Goal: Task Accomplishment & Management: Use online tool/utility

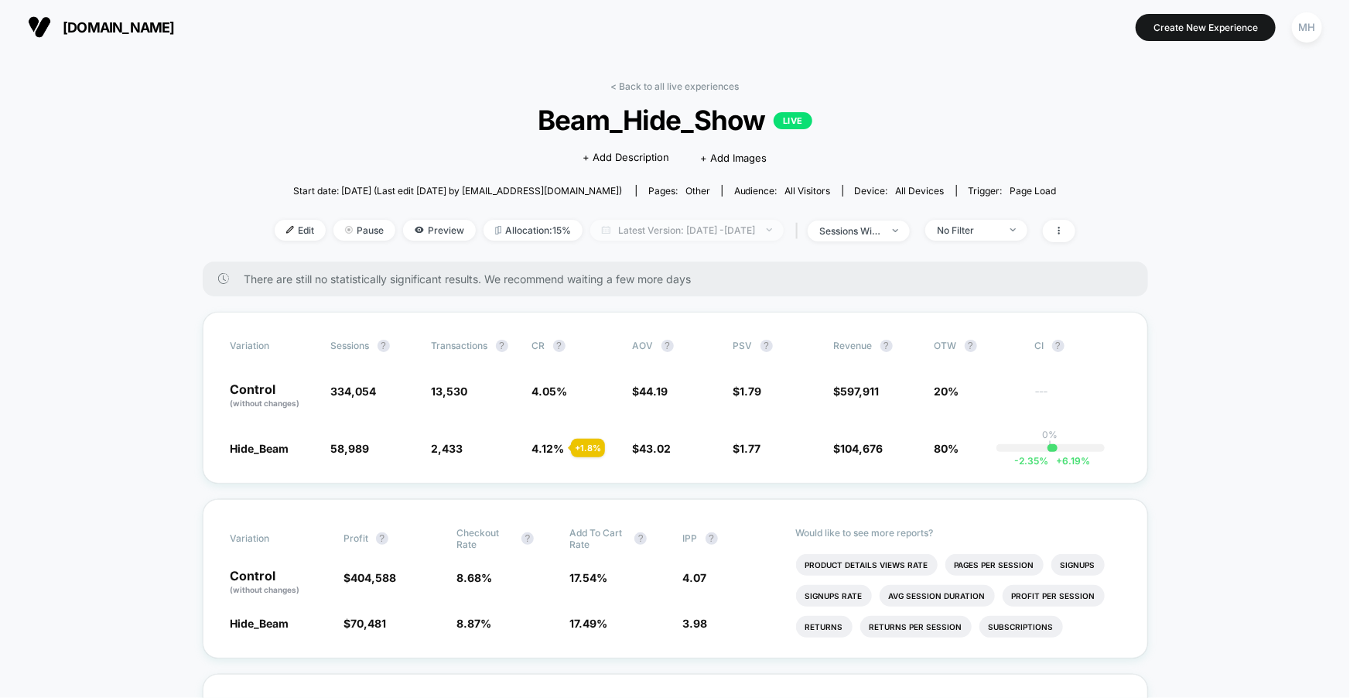
click at [731, 233] on span "Latest Version: [DATE] - [DATE]" at bounding box center [686, 230] width 193 height 21
select select "*"
select select "****"
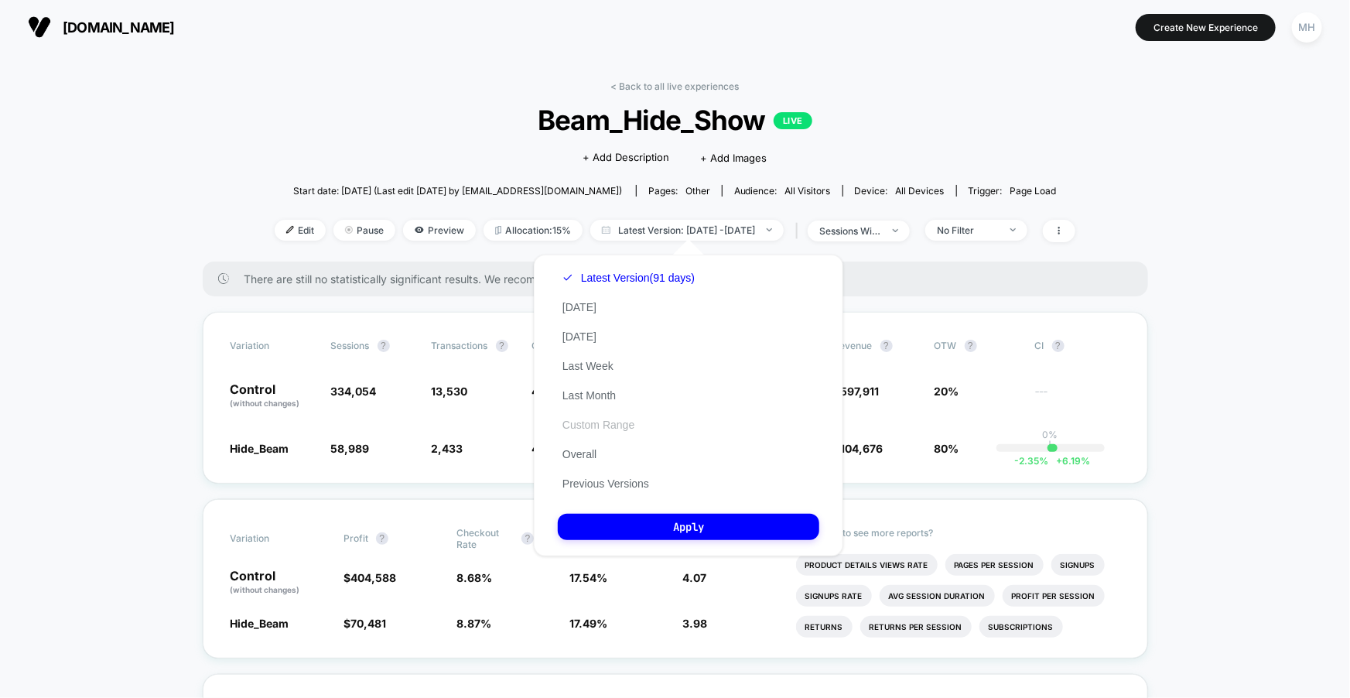
click at [588, 419] on button "Custom Range" at bounding box center [598, 425] width 81 height 14
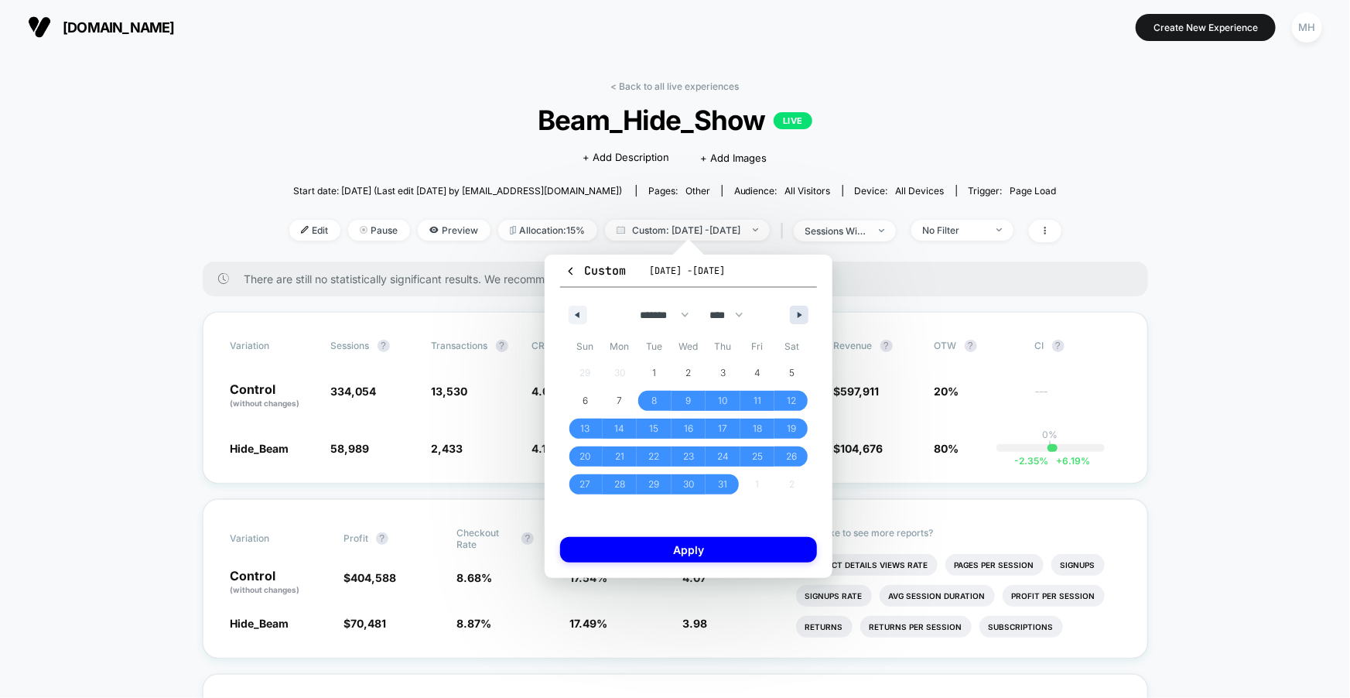
click at [805, 312] on button "button" at bounding box center [799, 315] width 19 height 19
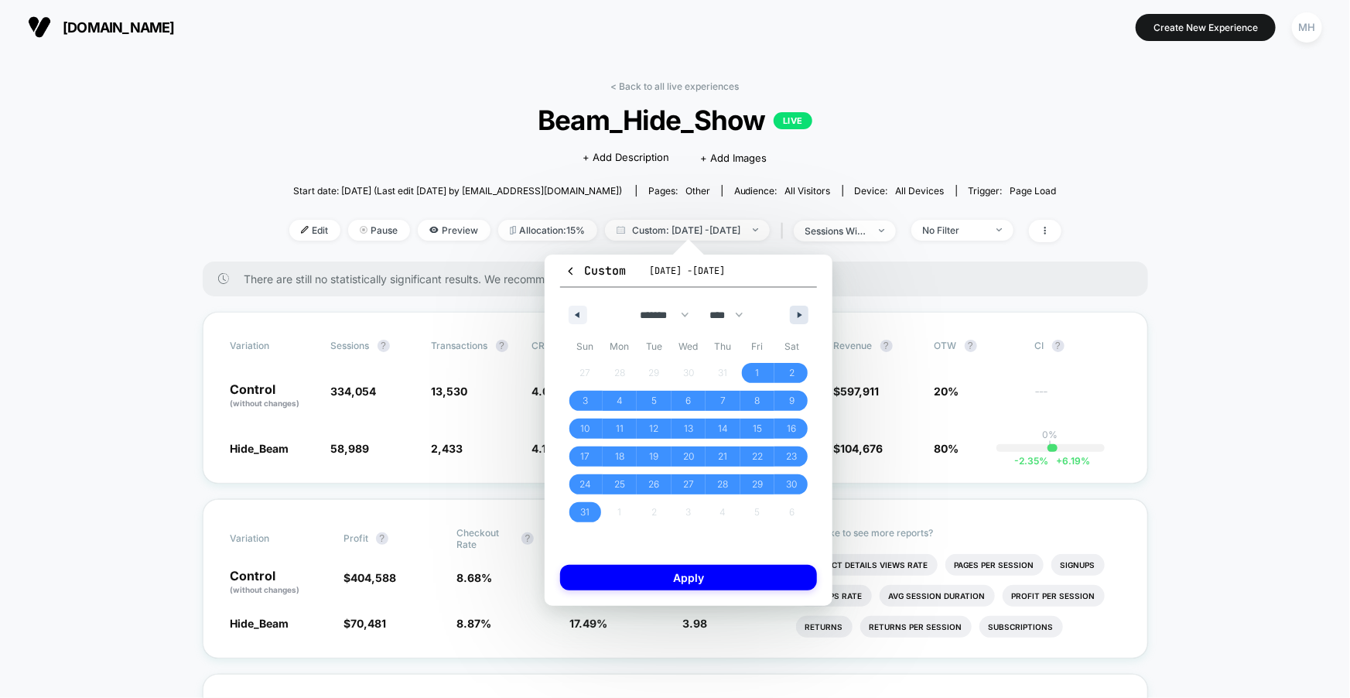
click at [805, 312] on button "button" at bounding box center [799, 315] width 19 height 19
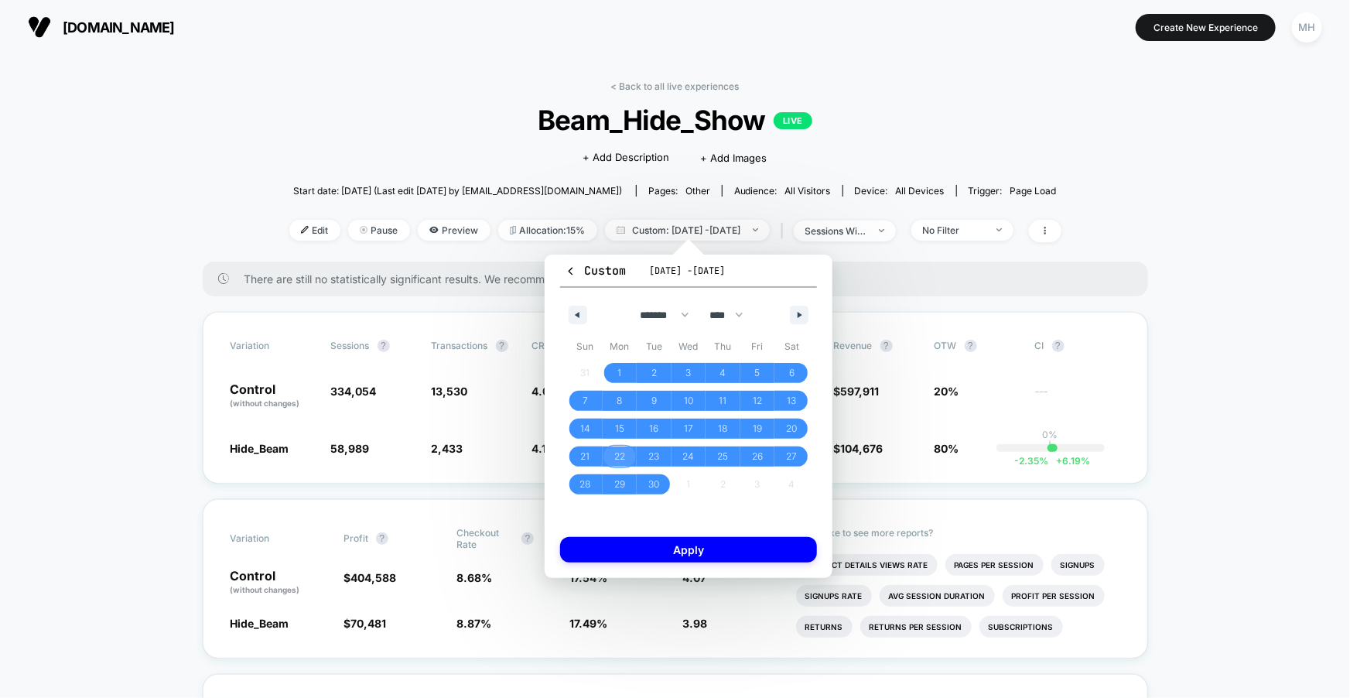
click at [627, 460] on span "22" at bounding box center [620, 456] width 35 height 20
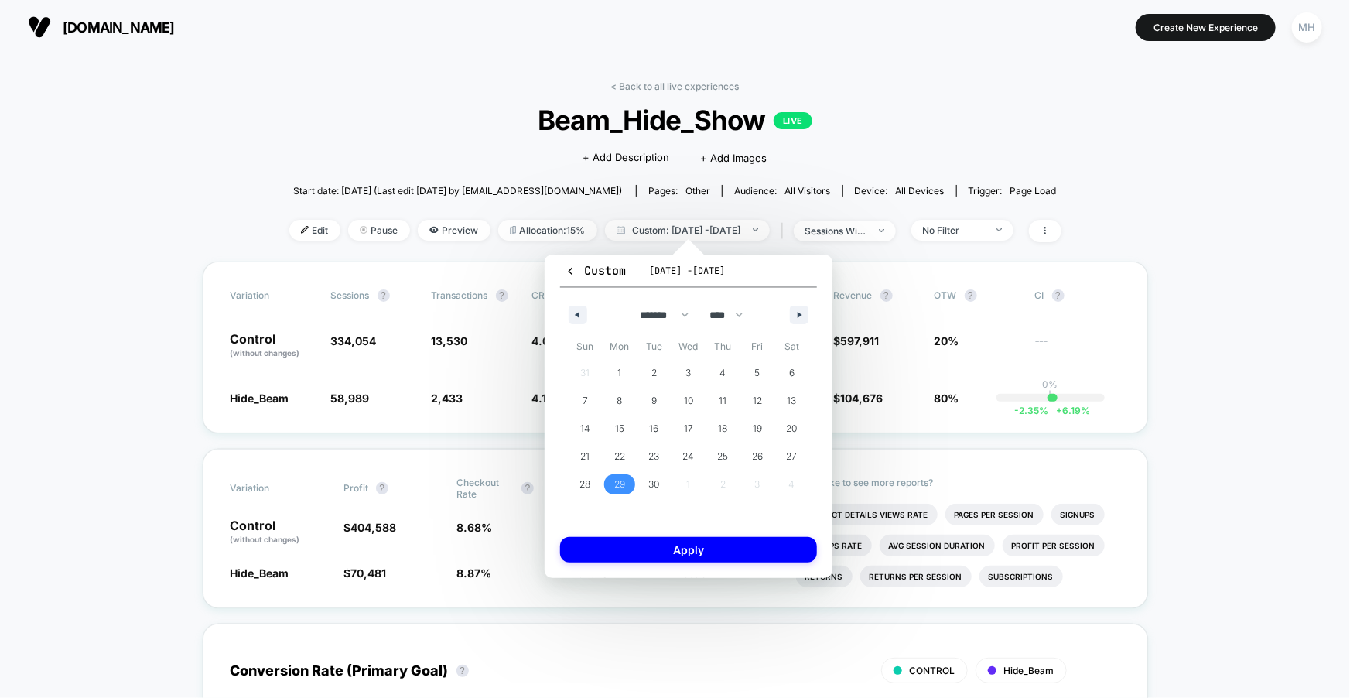
click at [620, 485] on span "29" at bounding box center [619, 484] width 11 height 28
click at [619, 485] on span "29" at bounding box center [619, 484] width 11 height 28
click at [798, 454] on span "27" at bounding box center [791, 456] width 35 height 20
click at [622, 481] on span "29" at bounding box center [619, 484] width 11 height 28
click at [793, 328] on div "******* ******** ***** ***** *** **** **** ****** ********* ******* ******** **…" at bounding box center [688, 311] width 257 height 46
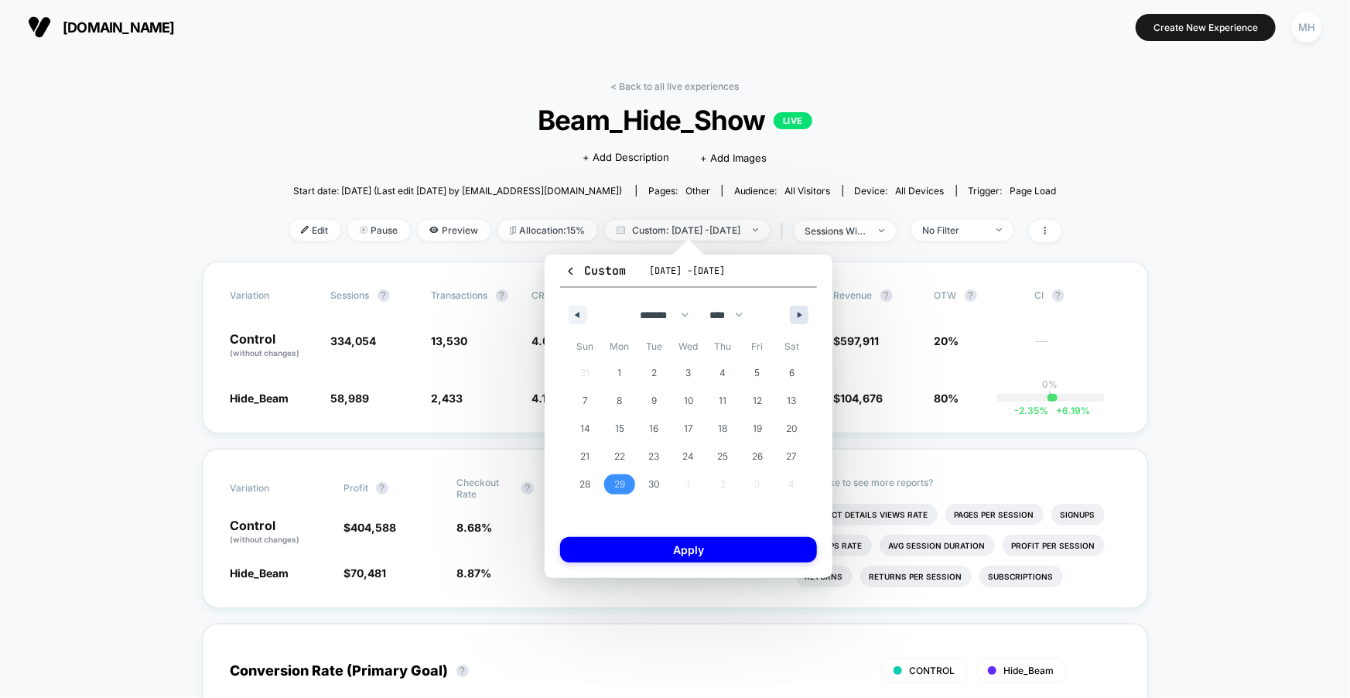
click at [803, 313] on icon "button" at bounding box center [802, 315] width 8 height 6
click at [613, 397] on span "6" at bounding box center [620, 401] width 35 height 20
select select "*"
click at [724, 543] on button "Apply" at bounding box center [688, 550] width 257 height 26
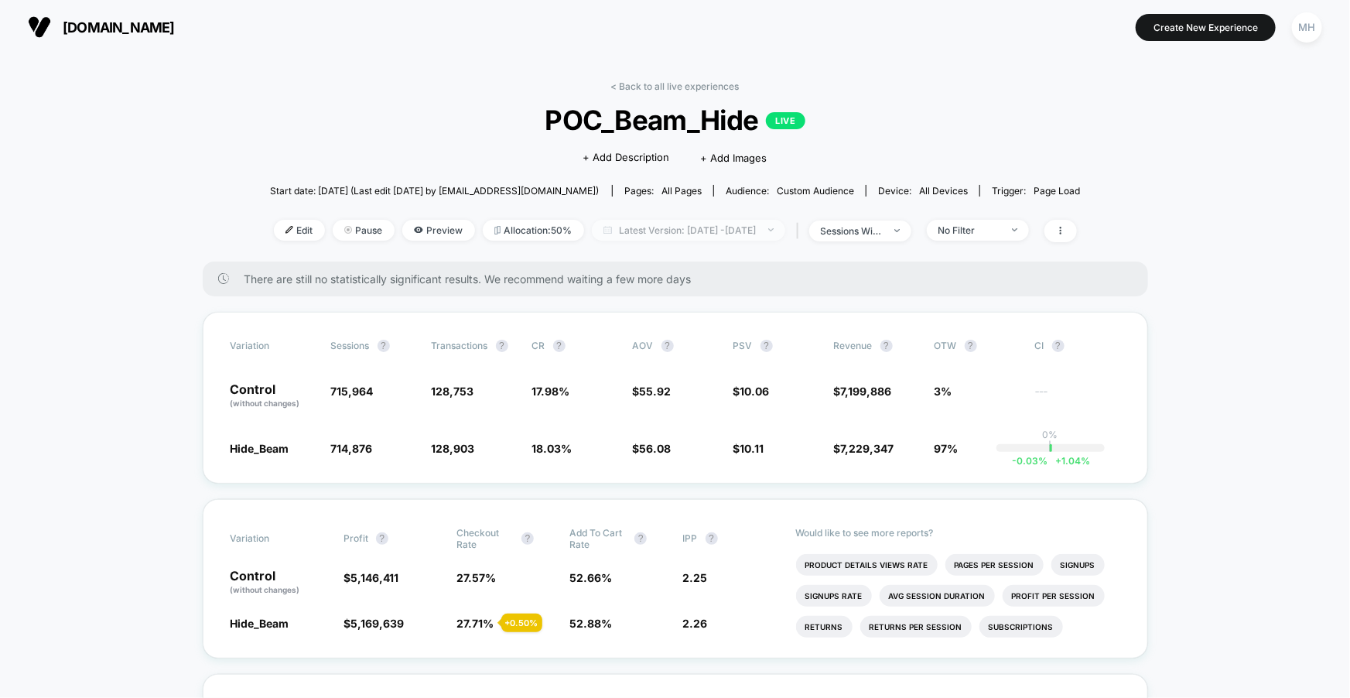
click at [726, 223] on span "Latest Version: [DATE] - [DATE]" at bounding box center [688, 230] width 193 height 21
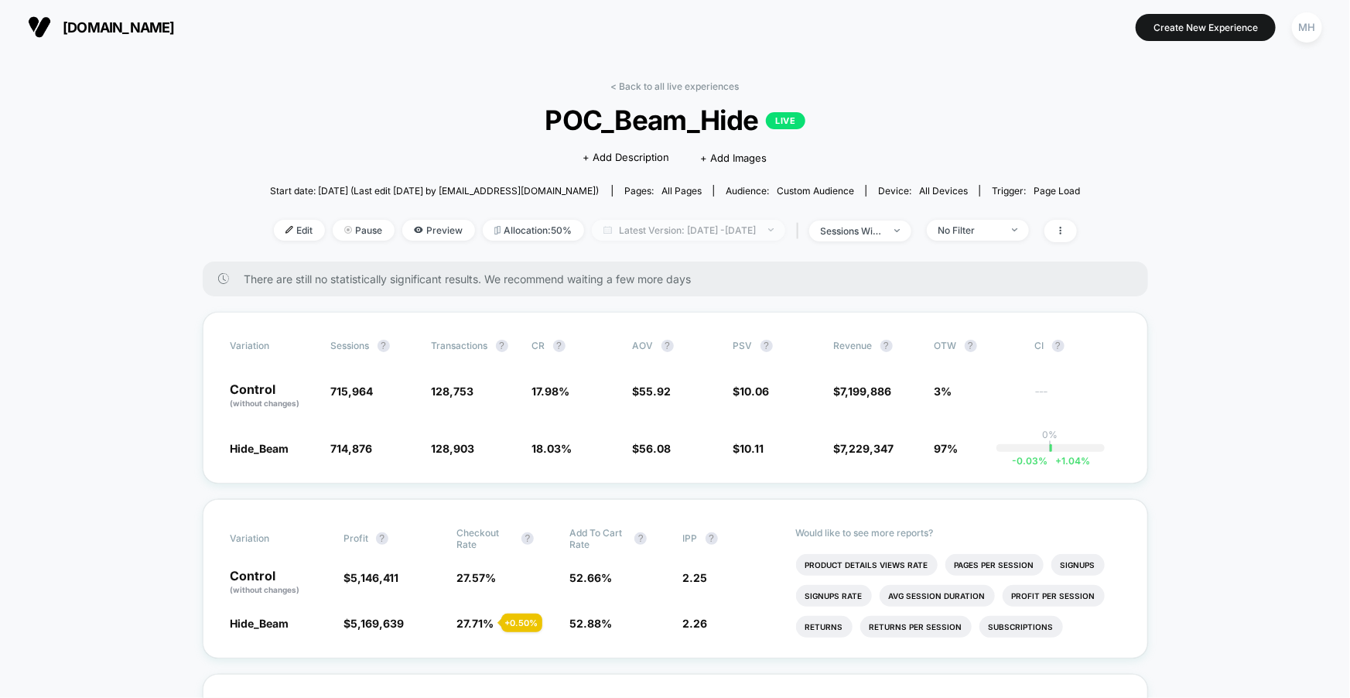
click at [725, 235] on span "Latest Version: Sep 8, 2025 - Oct 6, 2025" at bounding box center [688, 230] width 193 height 21
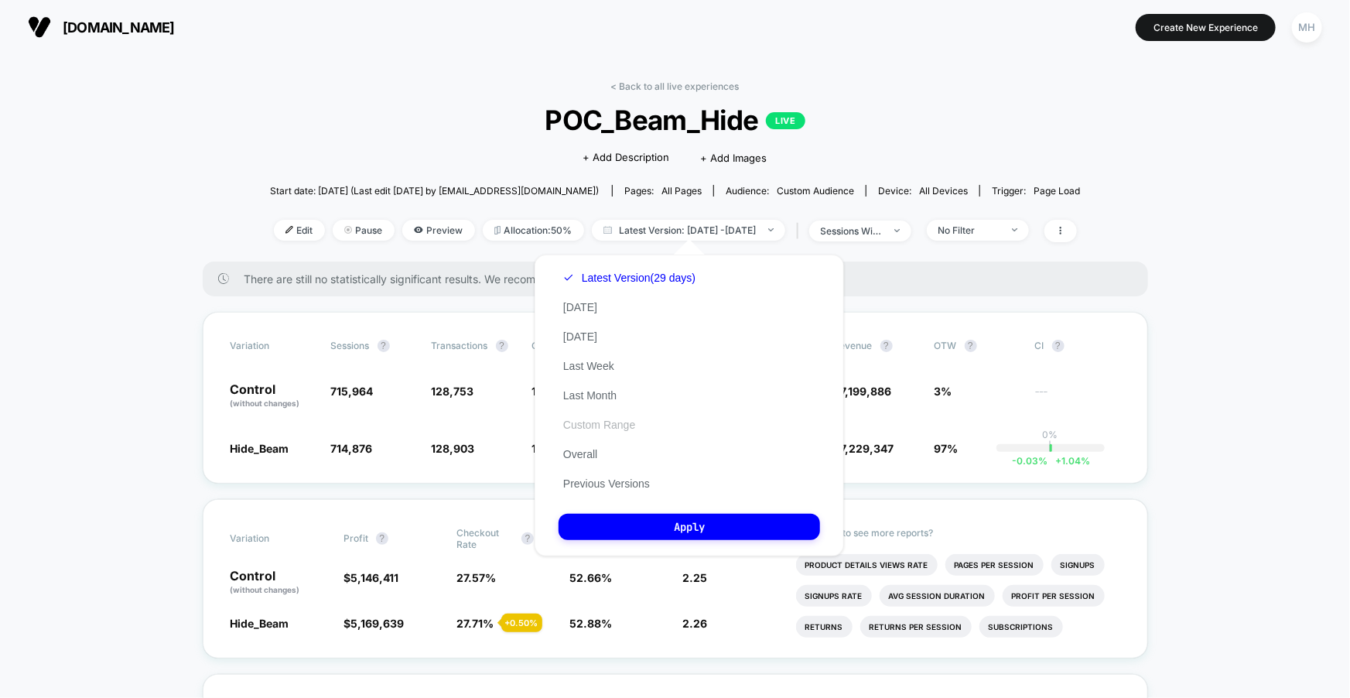
drag, startPoint x: 593, startPoint y: 454, endPoint x: 601, endPoint y: 425, distance: 29.7
click at [601, 425] on div "Latest Version (29 days) Today Yesterday Last Week Last Month Custom Range Over…" at bounding box center [630, 380] width 142 height 235
click at [601, 425] on button "Custom Range" at bounding box center [599, 425] width 81 height 14
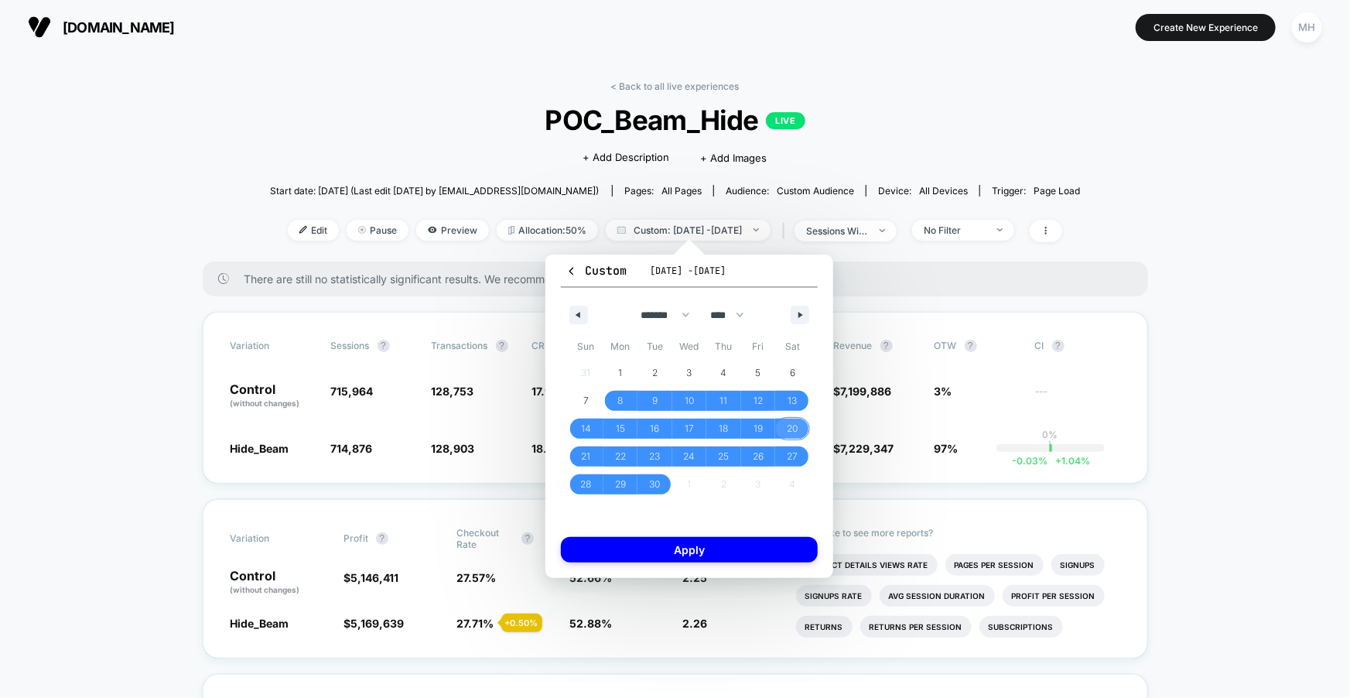
click at [783, 435] on span "20" at bounding box center [792, 429] width 35 height 20
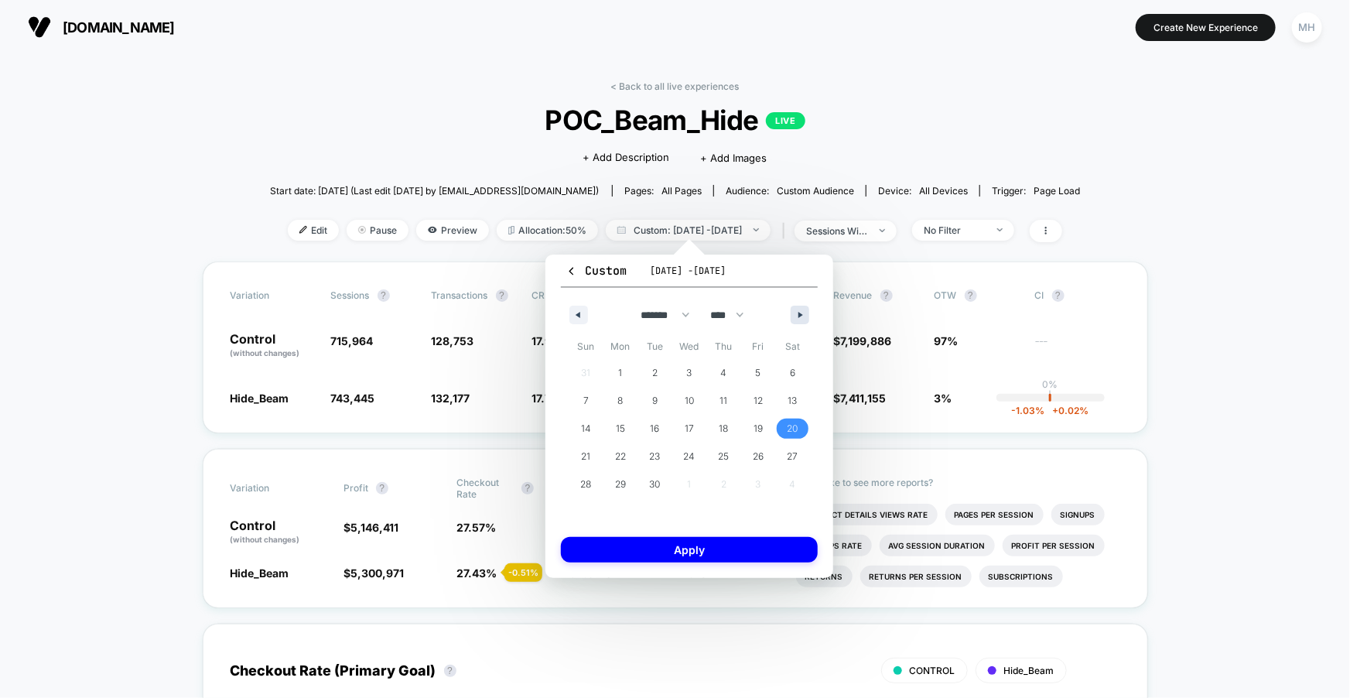
click at [794, 313] on button "button" at bounding box center [800, 315] width 19 height 19
click at [612, 408] on span "6" at bounding box center [620, 401] width 35 height 20
select select "*"
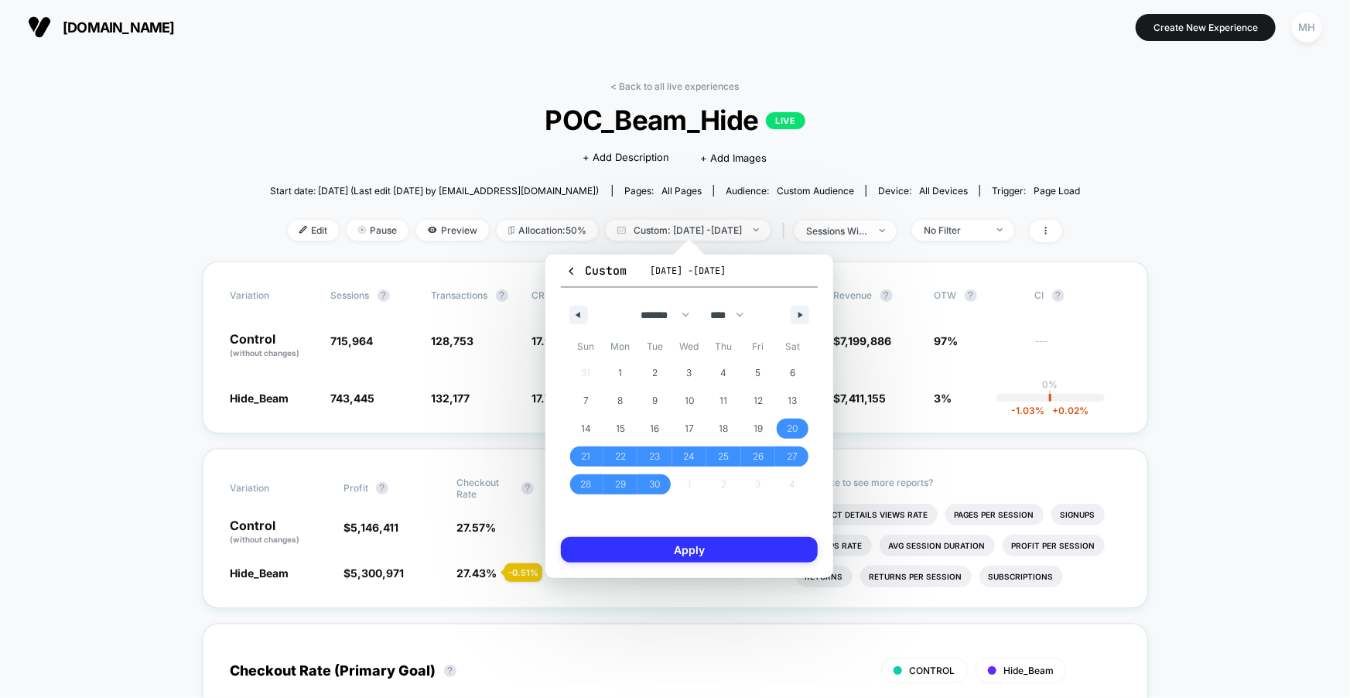
click at [612, 539] on button "Apply" at bounding box center [689, 550] width 257 height 26
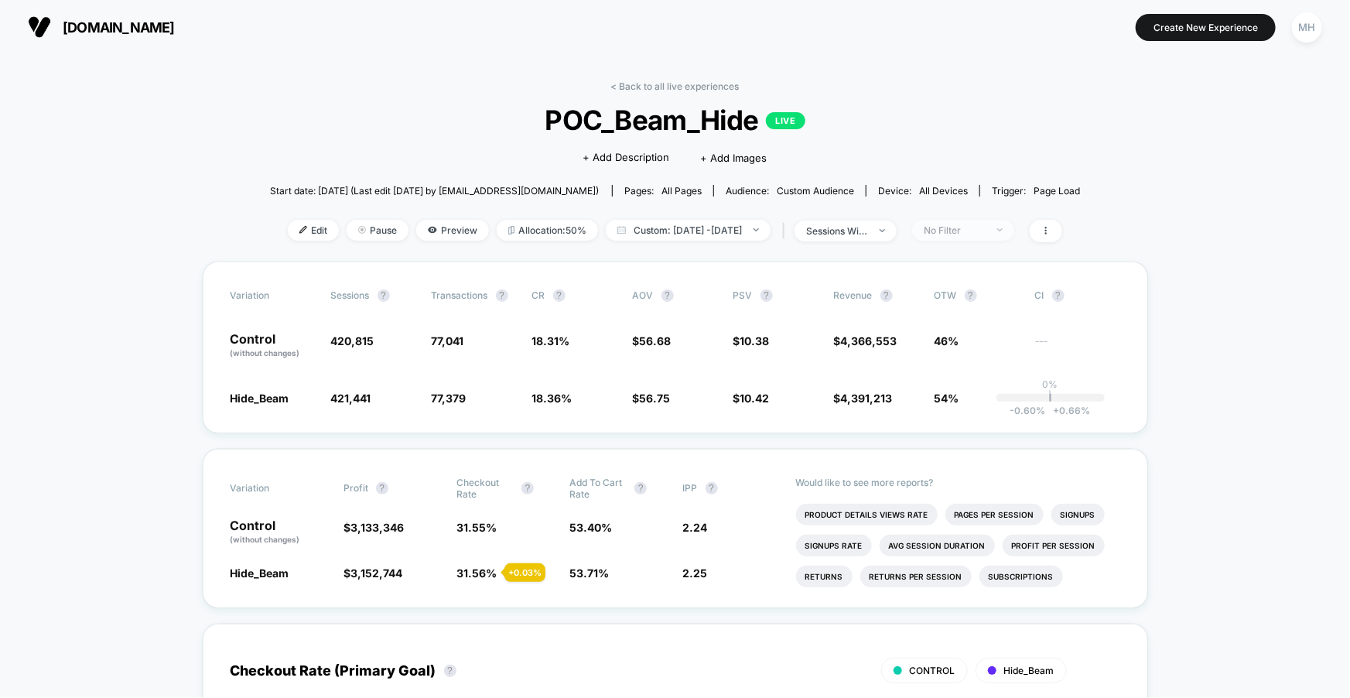
click at [951, 236] on span "No Filter" at bounding box center [963, 230] width 102 height 21
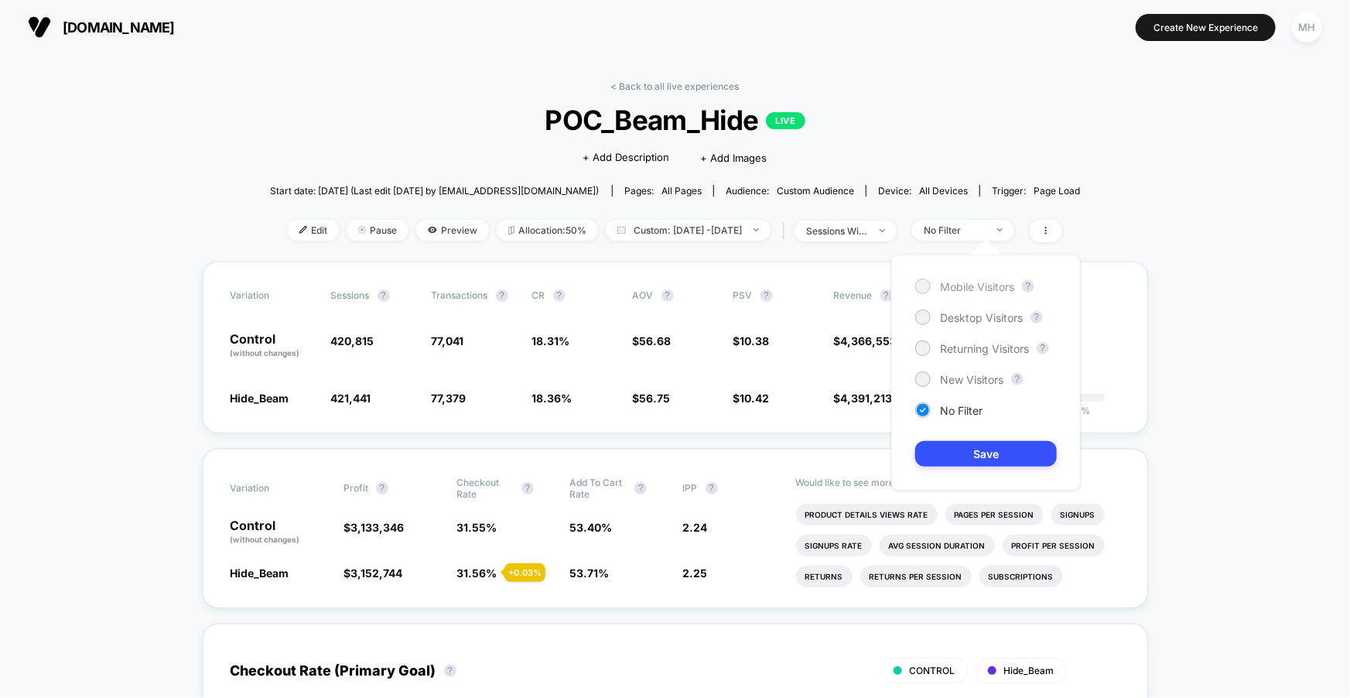
click at [923, 291] on div at bounding box center [923, 286] width 12 height 12
click at [963, 458] on button "Save" at bounding box center [986, 454] width 142 height 26
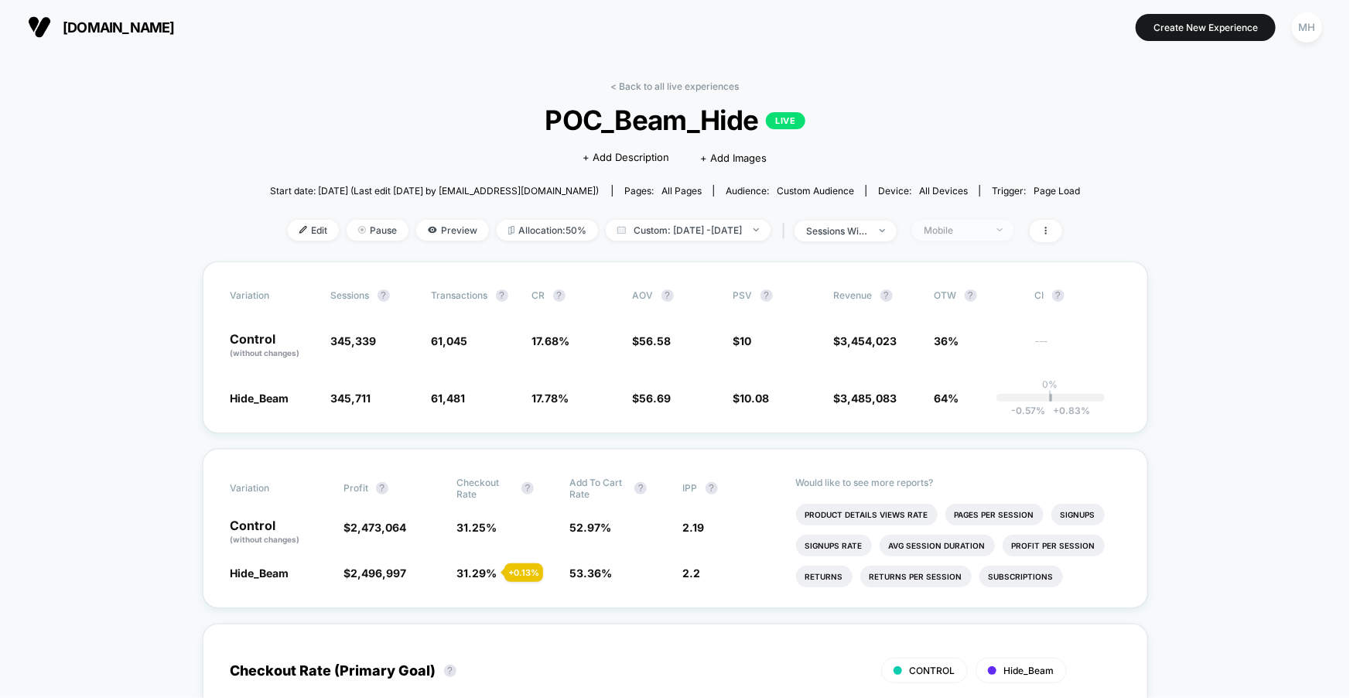
click at [953, 230] on div "Mobile" at bounding box center [955, 230] width 62 height 12
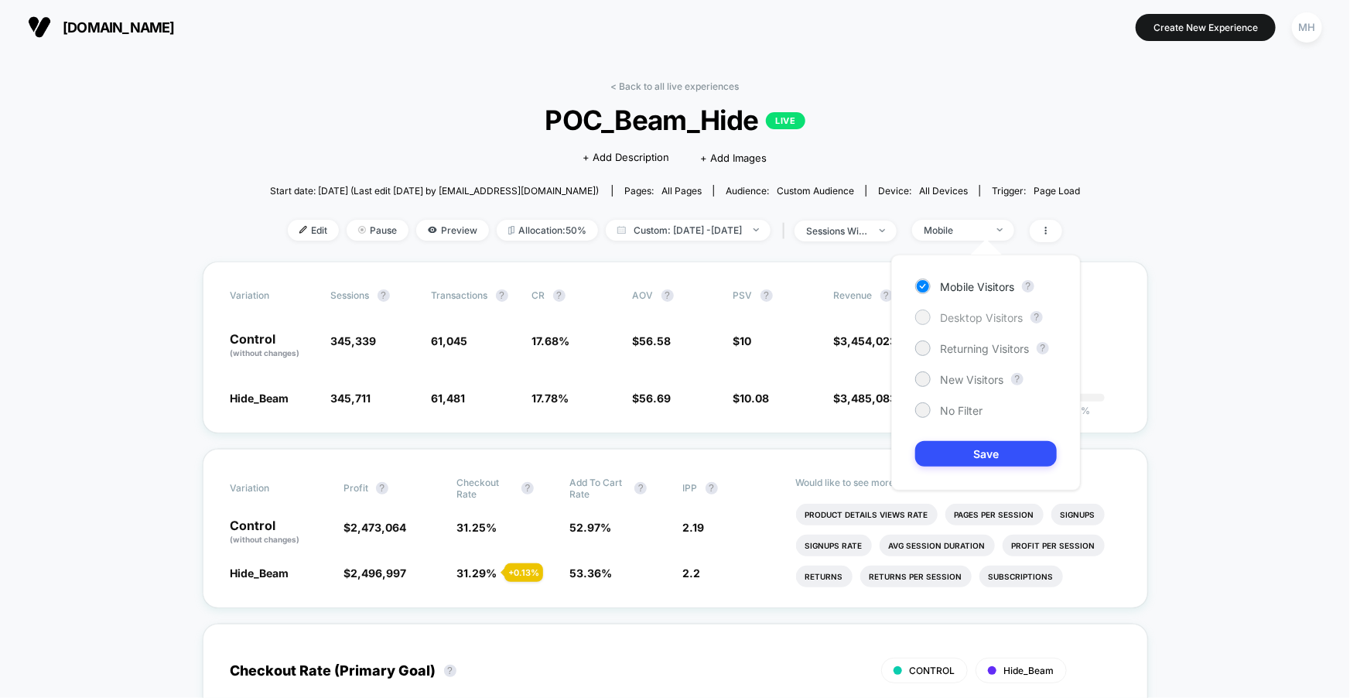
click at [926, 323] on div at bounding box center [922, 316] width 15 height 15
click at [937, 457] on button "Save" at bounding box center [986, 454] width 142 height 26
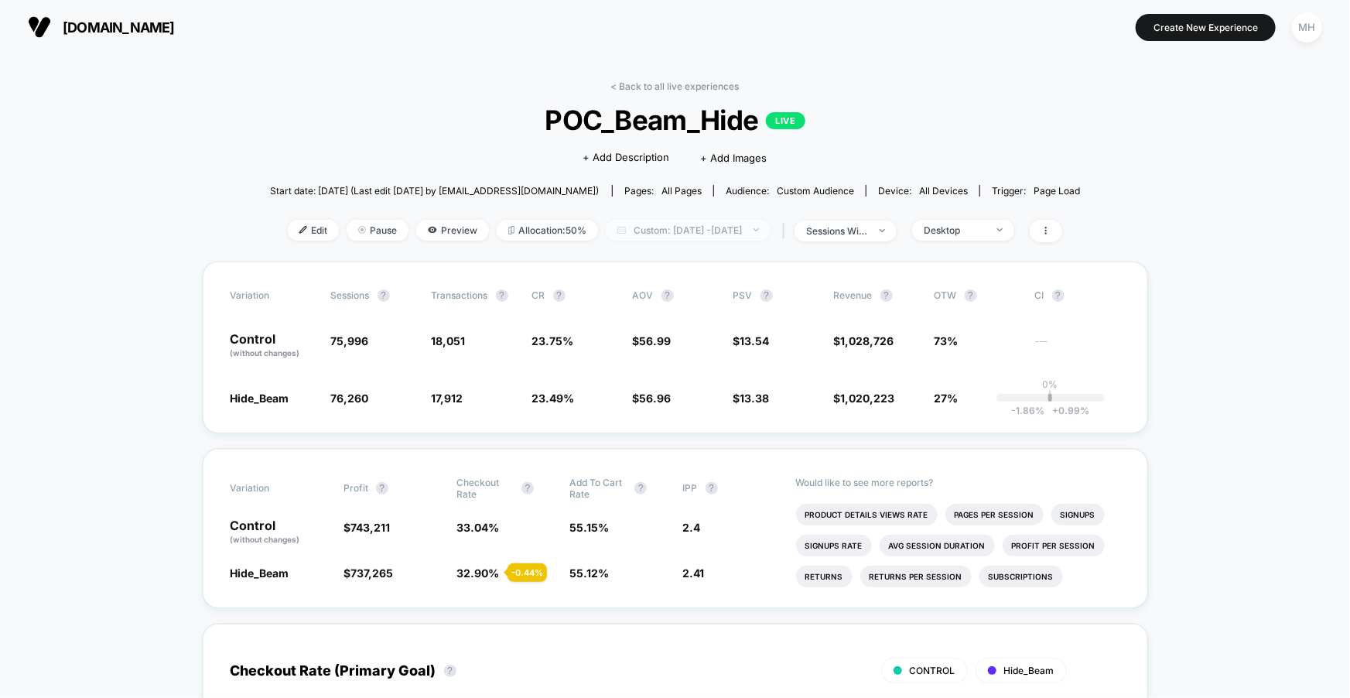
click at [740, 235] on span "Custom: Sep 20, 2025 - Oct 6, 2025" at bounding box center [688, 230] width 165 height 21
